Goal: Task Accomplishment & Management: Manage account settings

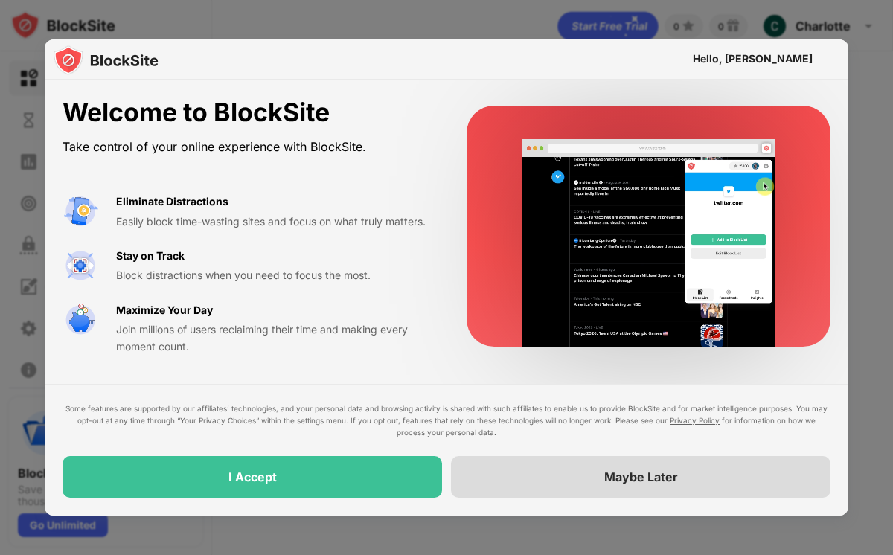
click at [560, 476] on div "Maybe Later" at bounding box center [641, 477] width 380 height 42
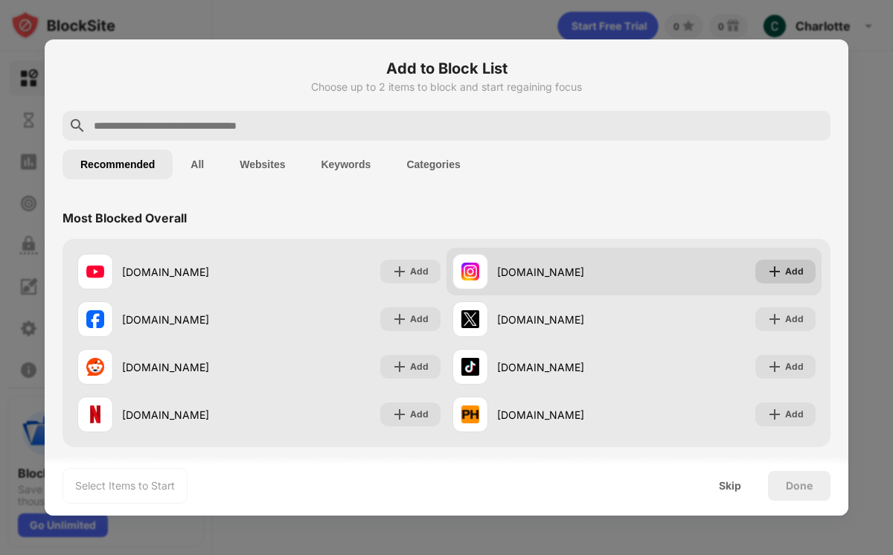
click at [779, 269] on img at bounding box center [774, 271] width 15 height 15
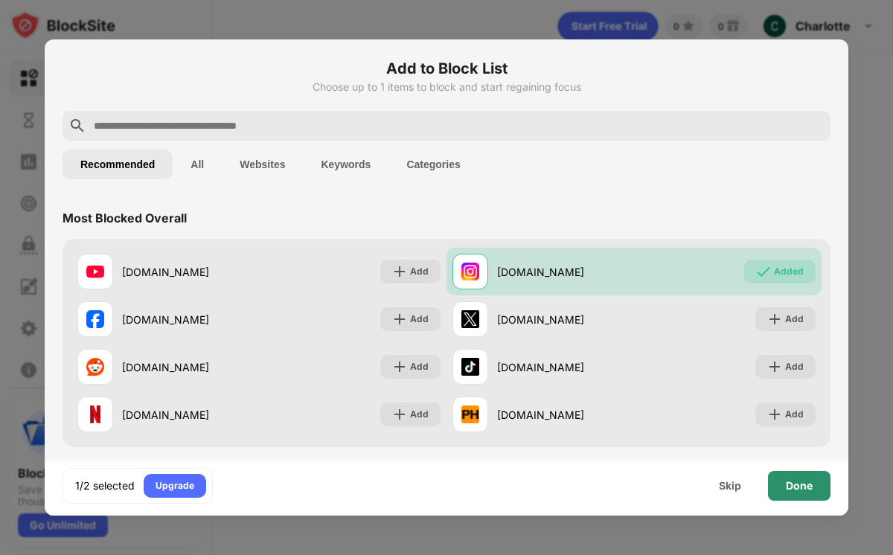
click at [805, 485] on div "Done" at bounding box center [799, 486] width 27 height 12
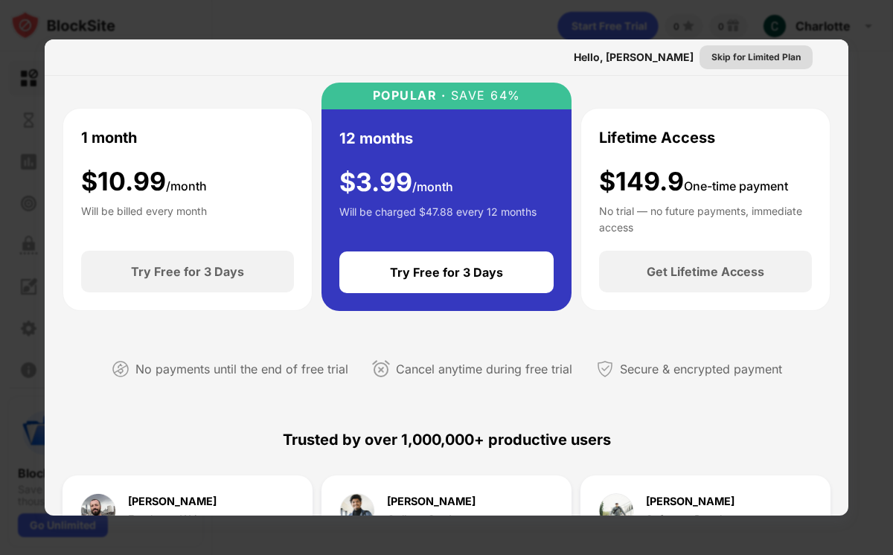
click at [744, 60] on div "Skip for Limited Plan" at bounding box center [756, 57] width 89 height 15
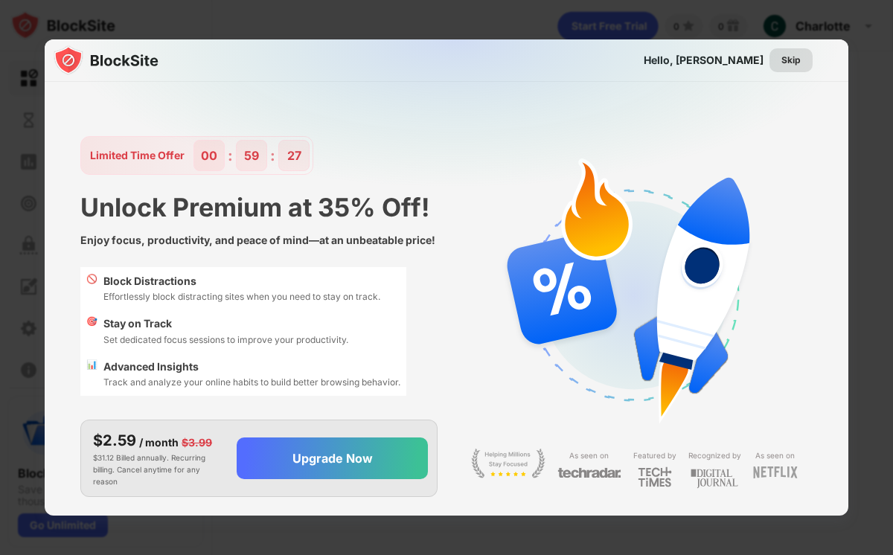
click at [791, 63] on div "Skip" at bounding box center [791, 60] width 19 height 15
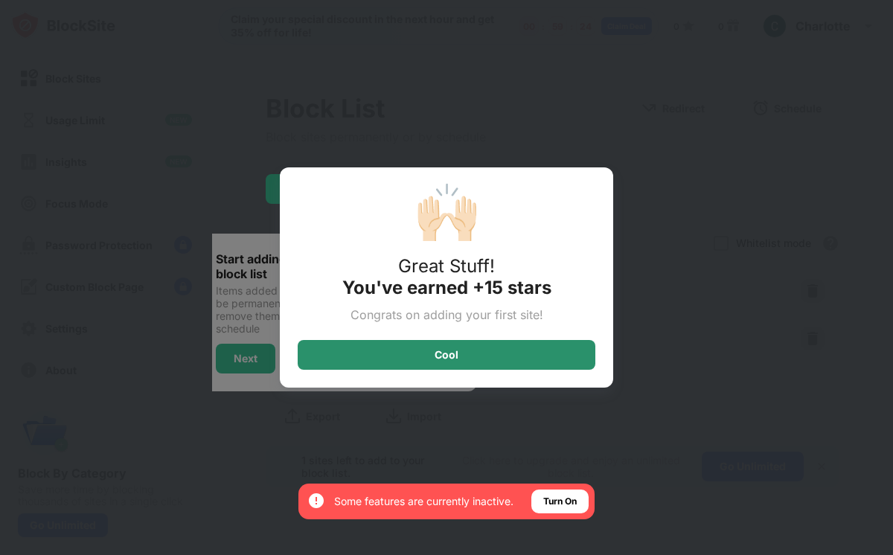
click at [499, 354] on div "Cool" at bounding box center [447, 355] width 298 height 30
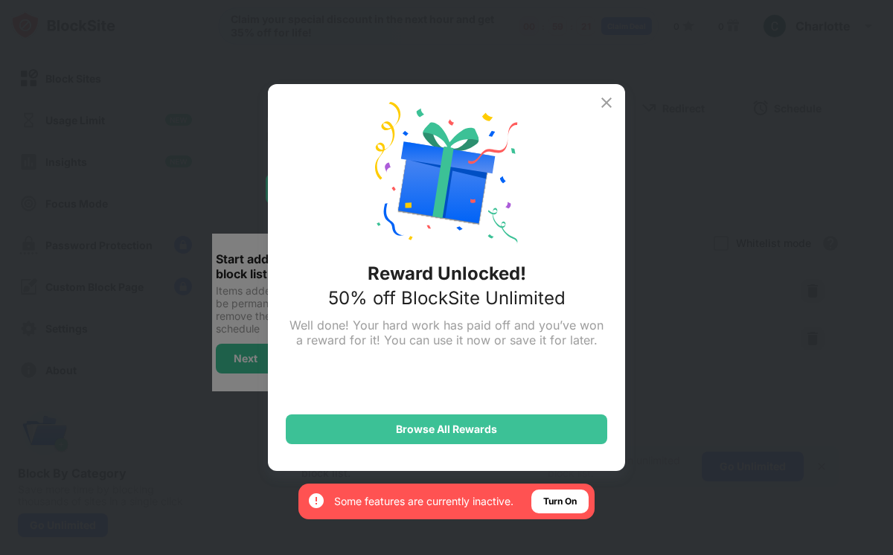
click at [609, 101] on img at bounding box center [607, 103] width 18 height 18
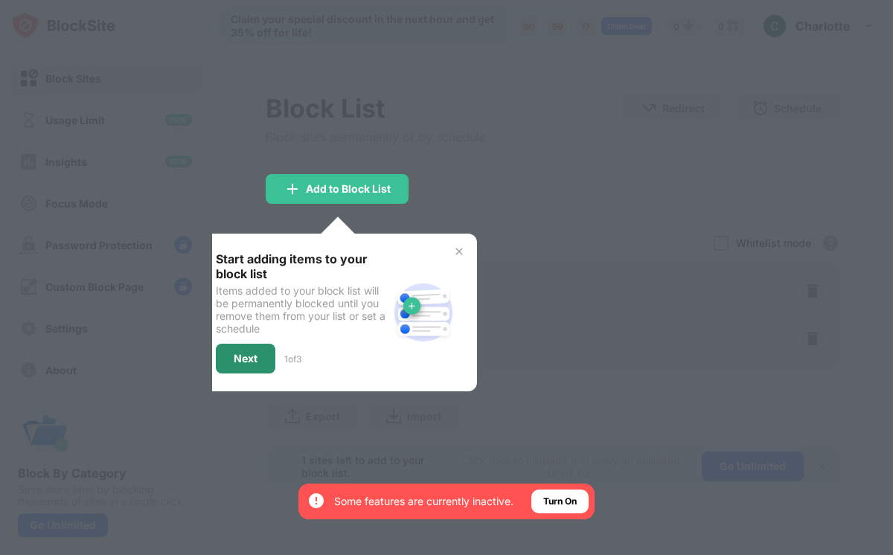
click at [247, 357] on div "Next" at bounding box center [246, 359] width 24 height 12
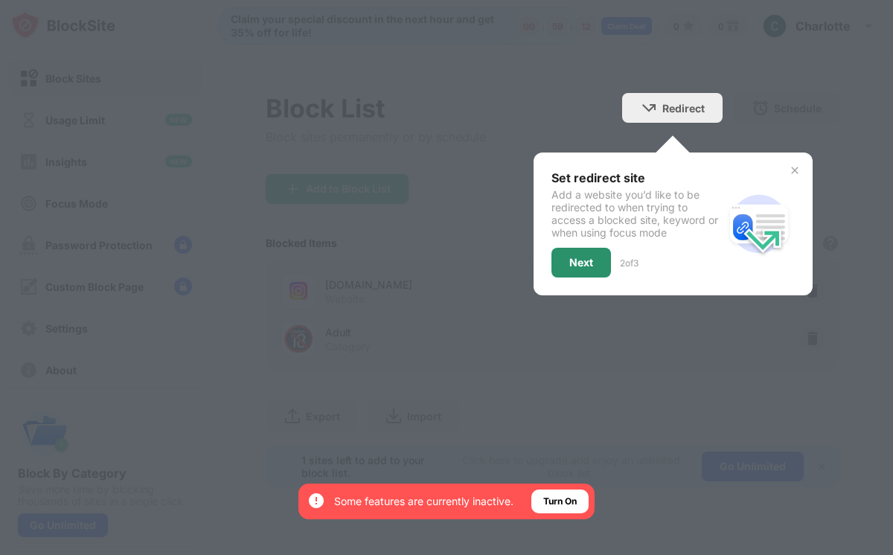
click at [598, 264] on div "Next" at bounding box center [582, 263] width 60 height 30
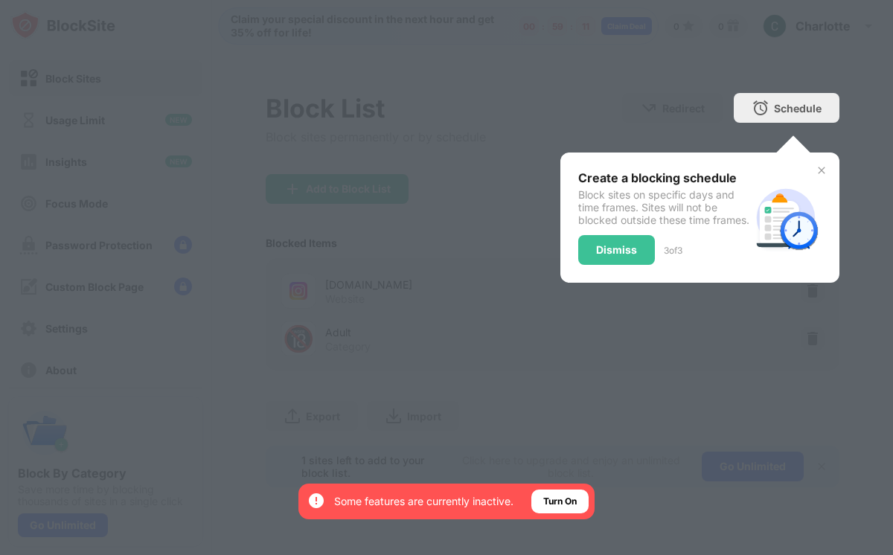
click at [626, 256] on div "Dismiss" at bounding box center [616, 250] width 41 height 12
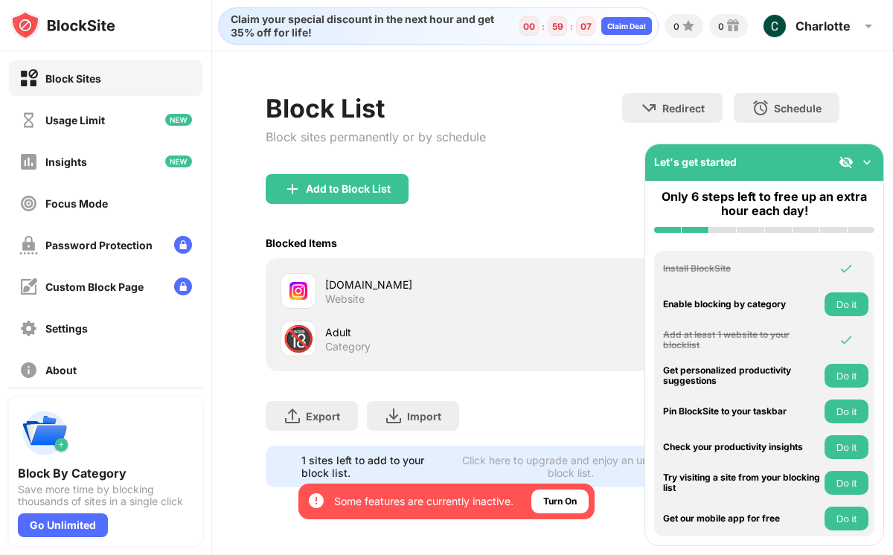
click at [868, 162] on img at bounding box center [867, 162] width 15 height 15
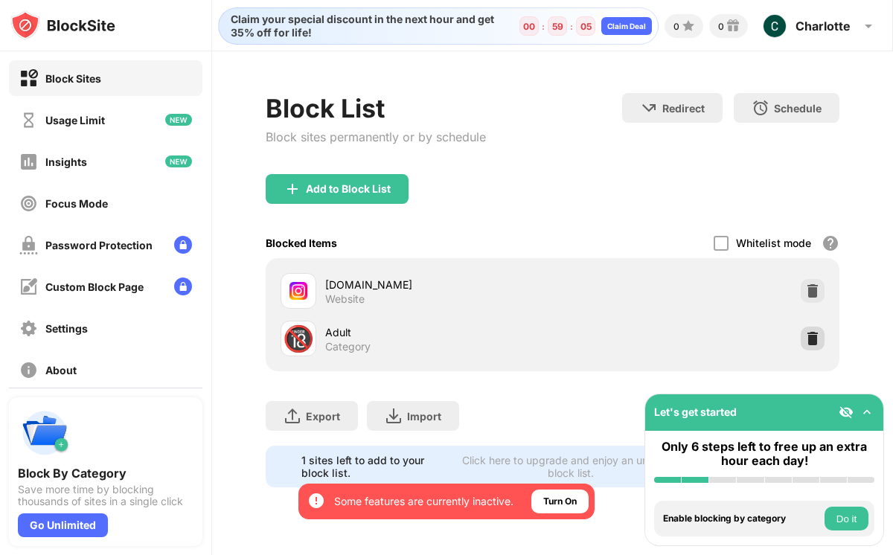
click at [815, 340] on img at bounding box center [812, 338] width 15 height 15
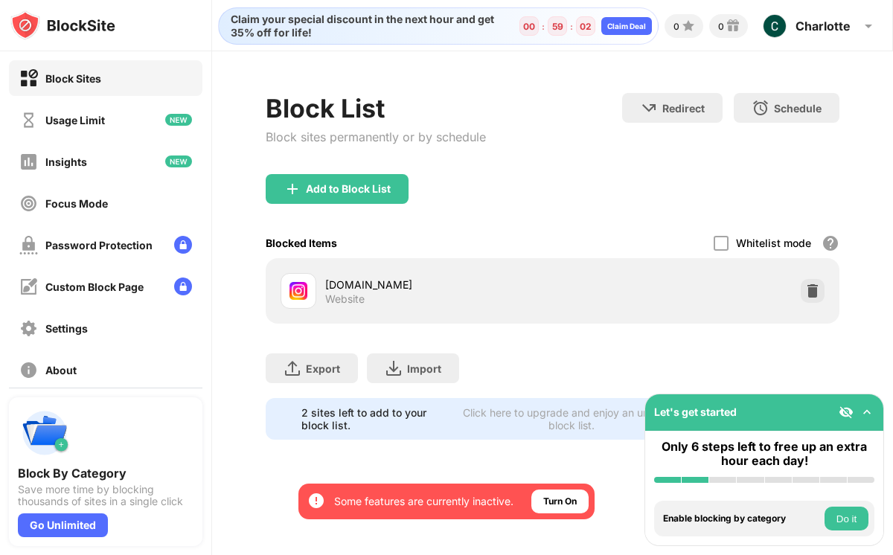
click at [633, 345] on div "Export Export Files (for websites items only) Import Import Files (for websites…" at bounding box center [553, 361] width 574 height 74
